Goal: Information Seeking & Learning: Learn about a topic

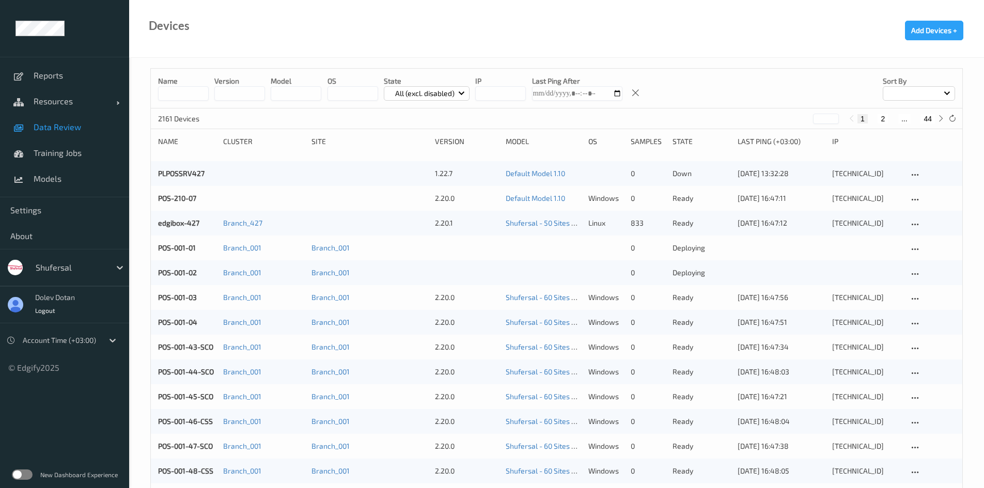
click at [45, 127] on span "Data Review" at bounding box center [76, 127] width 85 height 10
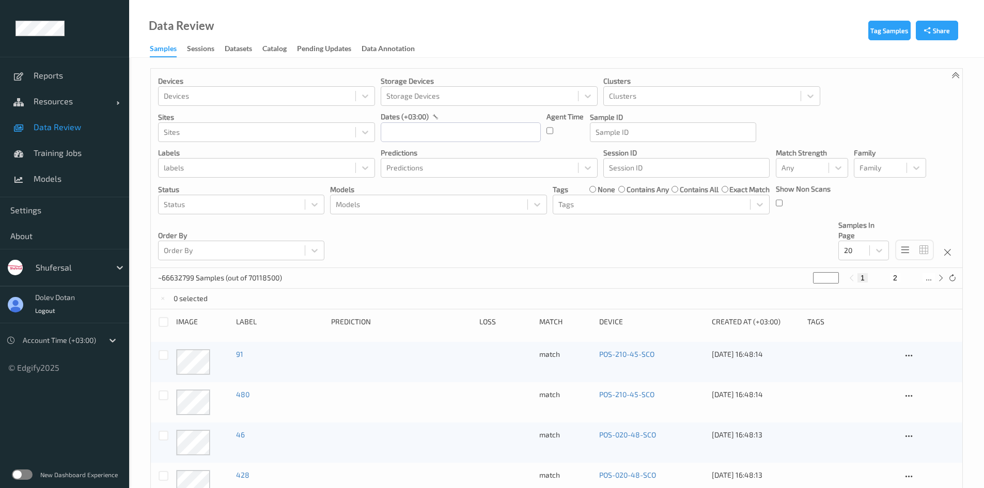
click at [19, 472] on label at bounding box center [22, 474] width 21 height 10
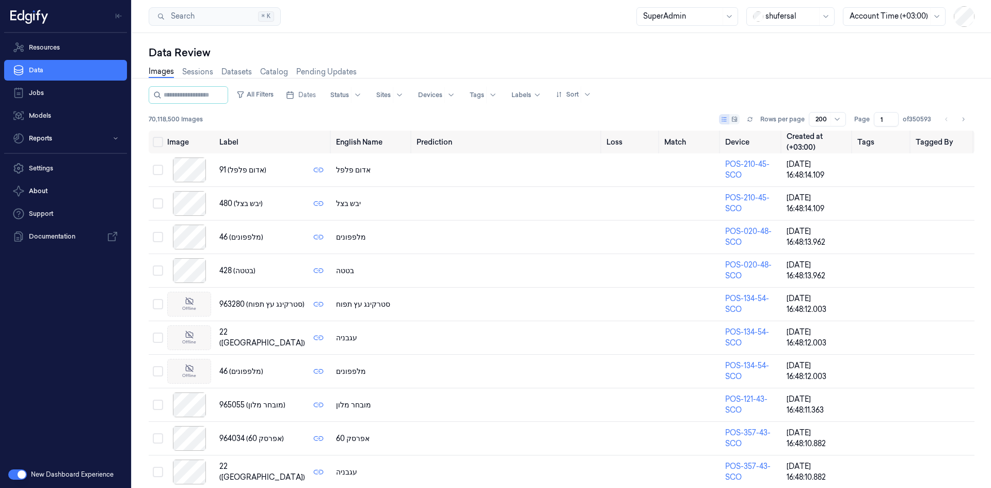
click at [780, 15] on div at bounding box center [792, 16] width 52 height 11
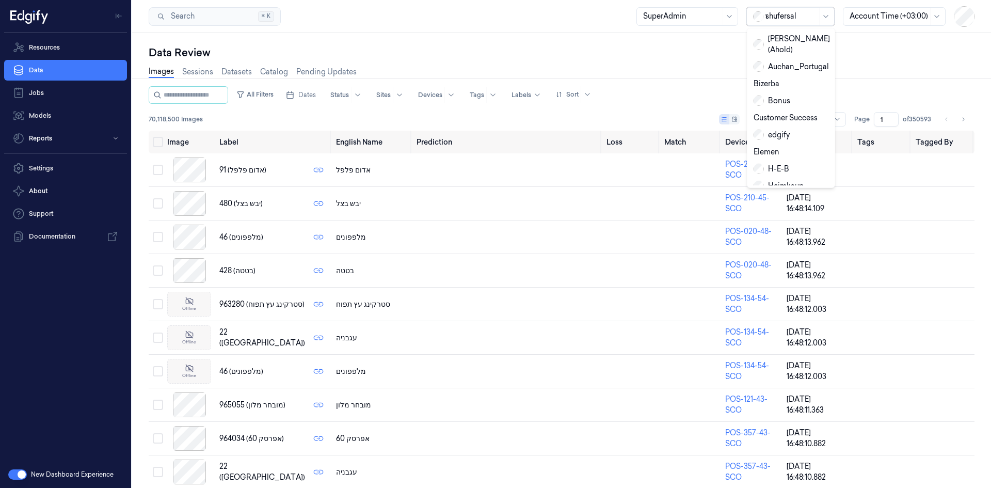
type input "wa"
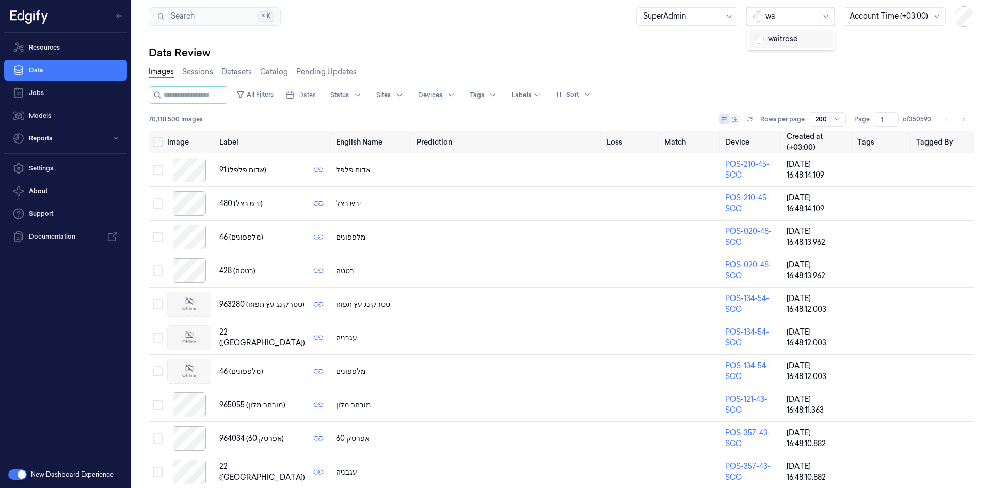
click at [778, 38] on div "waitrose" at bounding box center [776, 39] width 44 height 11
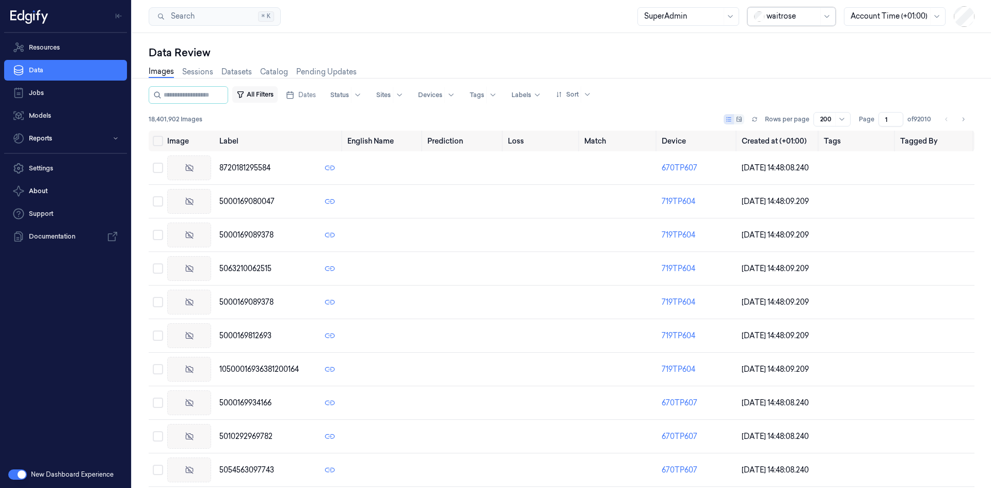
click at [266, 90] on button "All Filters" at bounding box center [254, 94] width 45 height 17
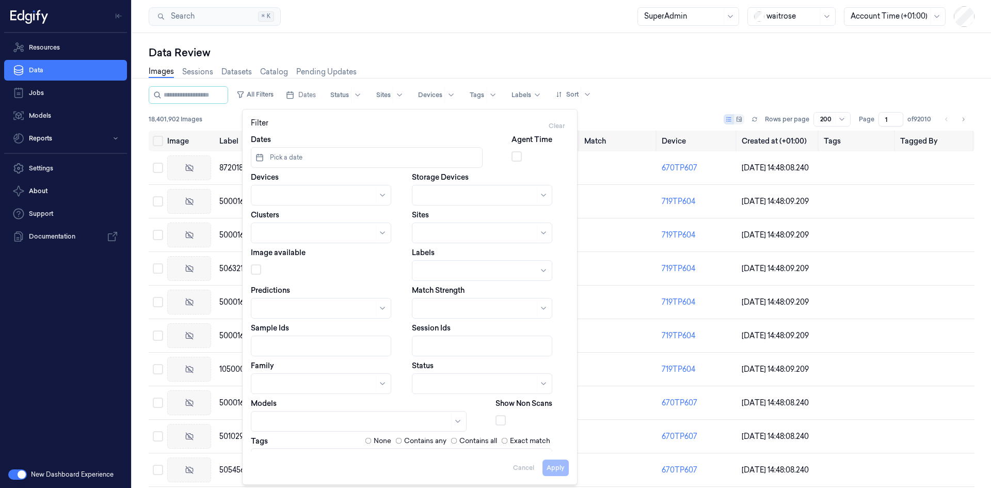
click at [323, 457] on div "Apply Cancel" at bounding box center [410, 463] width 318 height 25
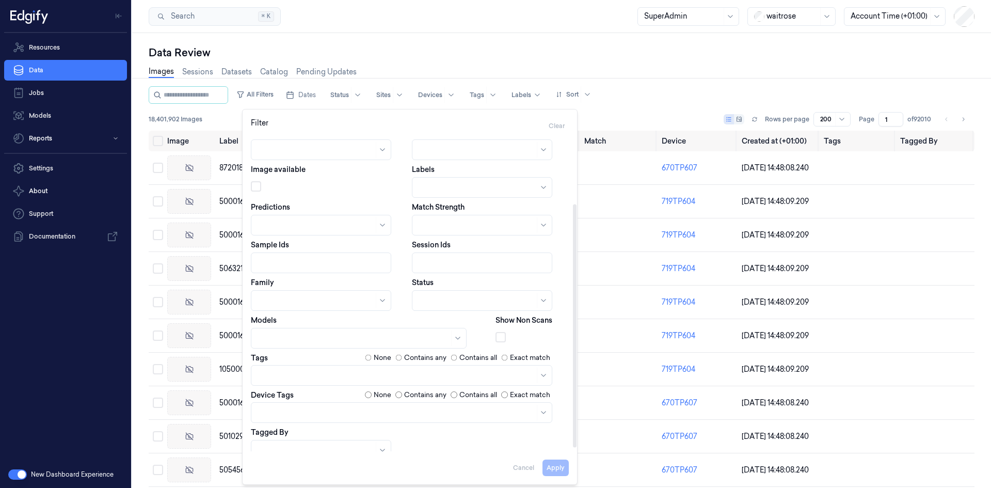
scroll to position [94, 0]
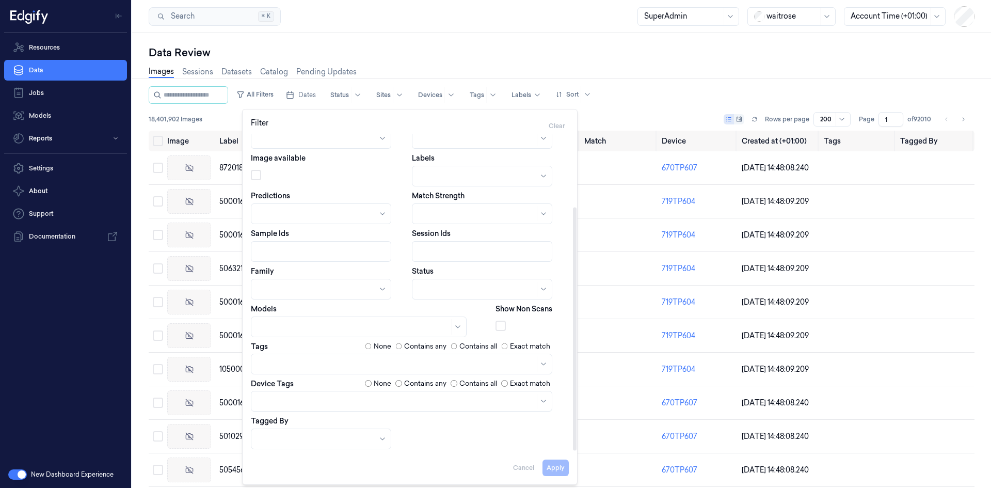
click at [260, 350] on label "Tags" at bounding box center [259, 346] width 17 height 7
click at [262, 359] on div at bounding box center [396, 363] width 277 height 11
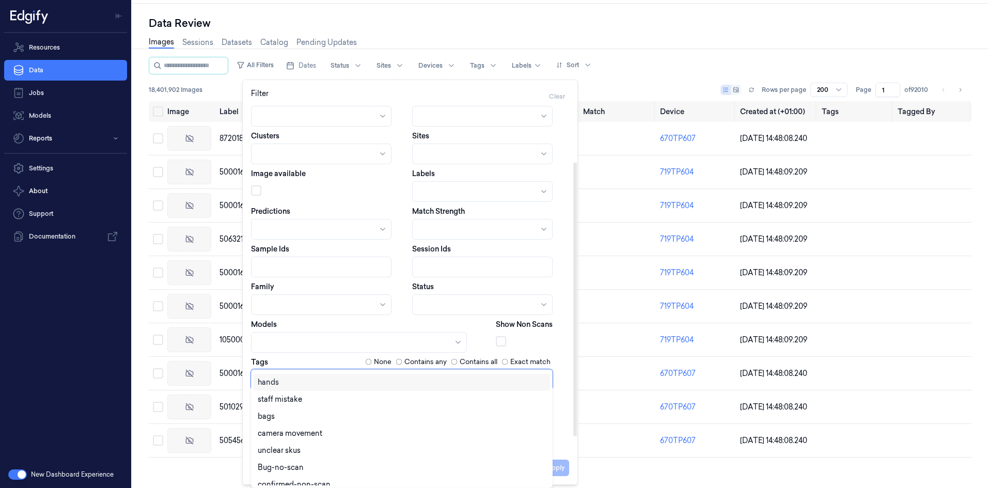
scroll to position [46, 0]
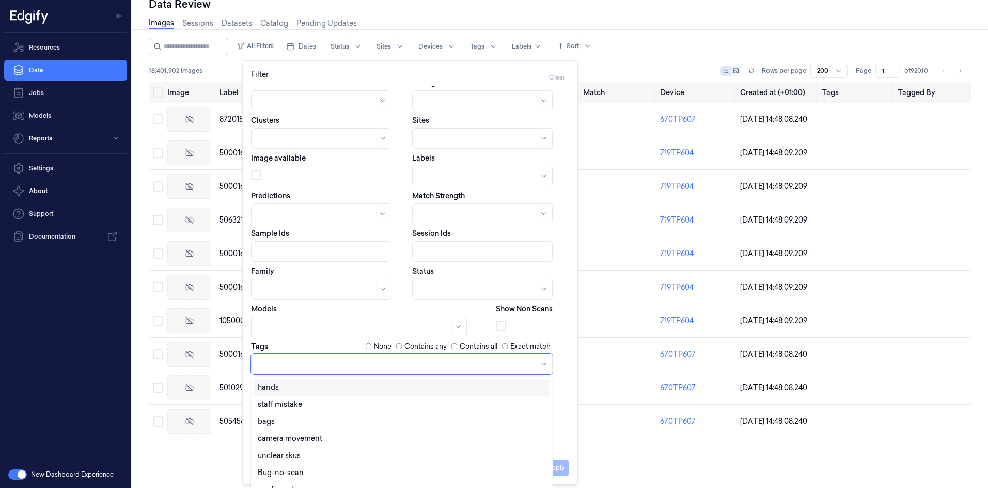
click at [284, 385] on div "hands" at bounding box center [402, 387] width 288 height 11
click at [310, 388] on div "staff mistake" at bounding box center [402, 387] width 288 height 11
click at [559, 471] on button "Apply" at bounding box center [556, 468] width 26 height 17
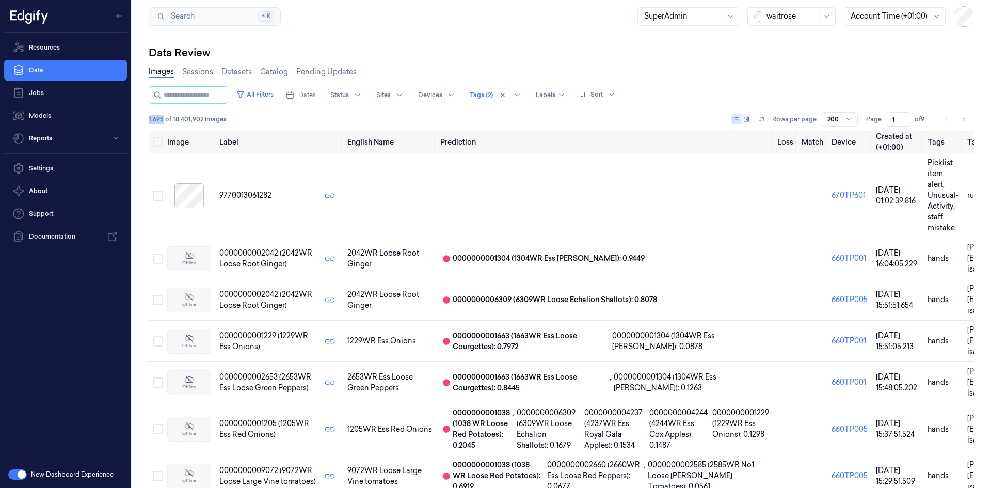
drag, startPoint x: 163, startPoint y: 118, endPoint x: 145, endPoint y: 118, distance: 18.1
click at [145, 118] on div "Data Review Images Sessions Datasets Catalog Pending Updates All Filters Dates …" at bounding box center [561, 260] width 859 height 455
click at [233, 120] on div "1,695 of 18,401,902 Images Rows per page 200 Page 1 of 9" at bounding box center [562, 119] width 826 height 14
